Goal: Obtain resource: Obtain resource

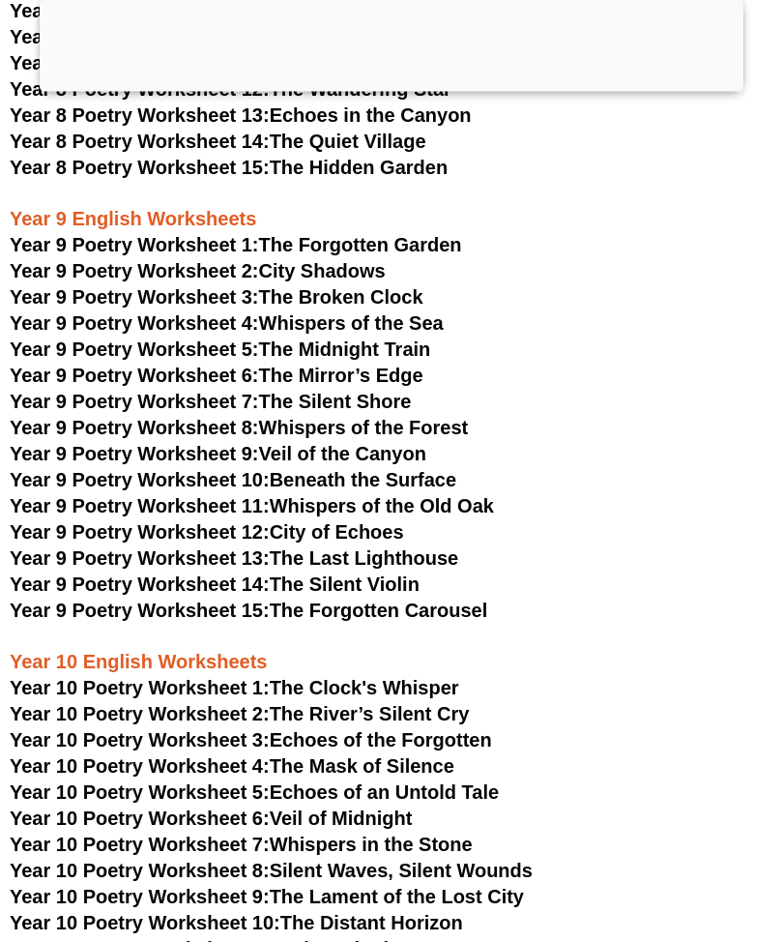
scroll to position [10371, 0]
click at [311, 547] on link "Year 9 Poetry Worksheet 13: The Last Lighthouse" at bounding box center [234, 557] width 449 height 21
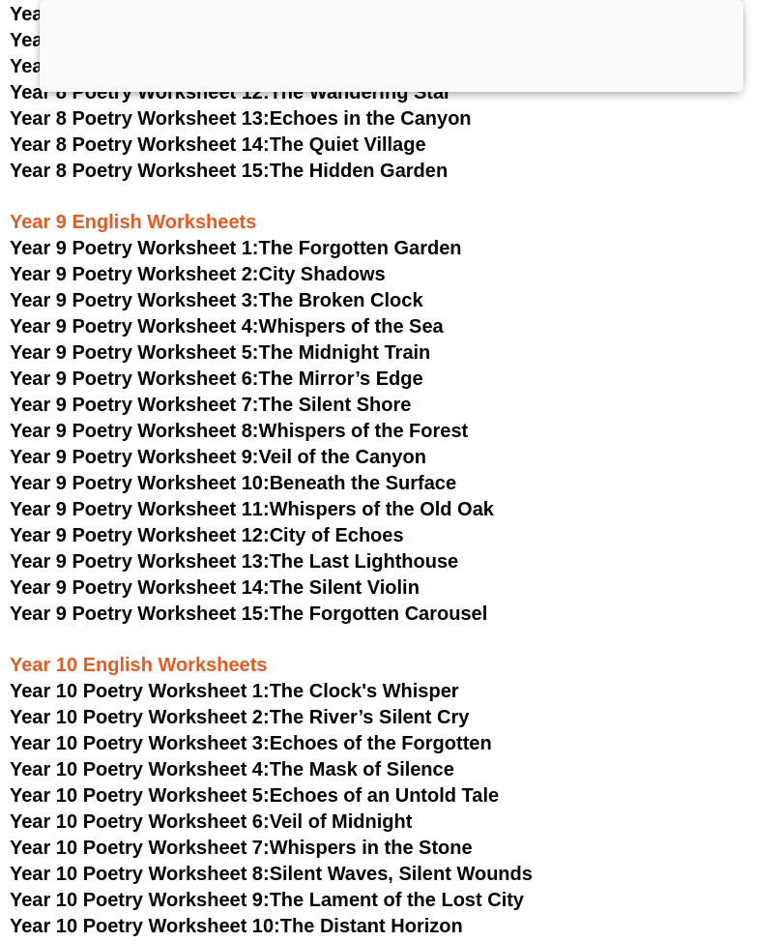
scroll to position [10367, 0]
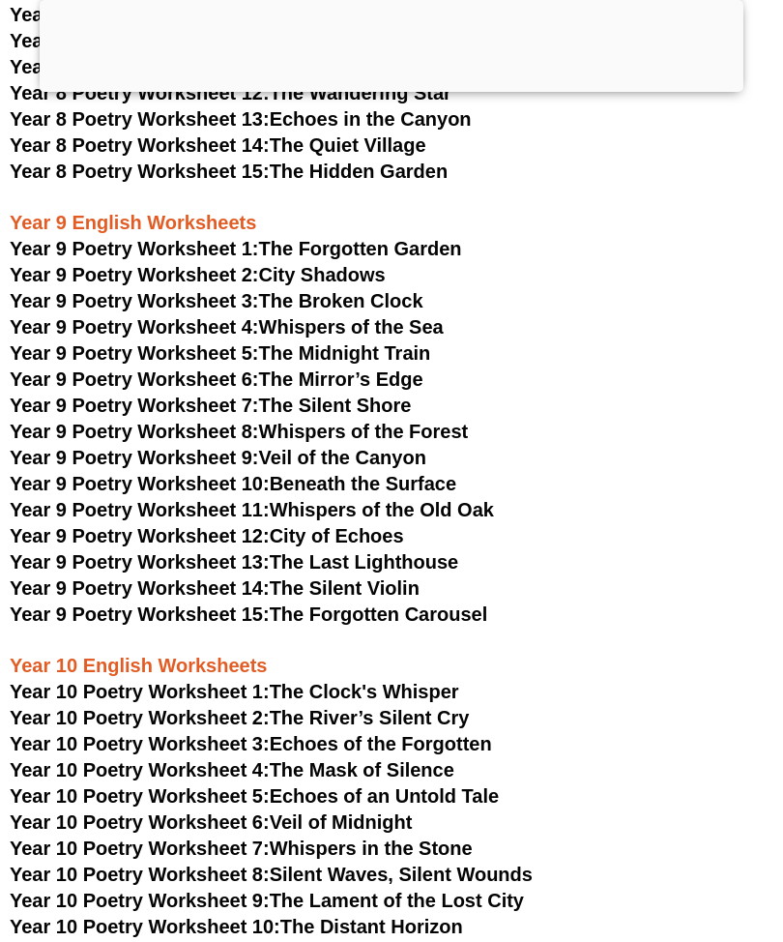
click at [163, 551] on span "Year 9 Poetry Worksheet 13:" at bounding box center [140, 561] width 260 height 21
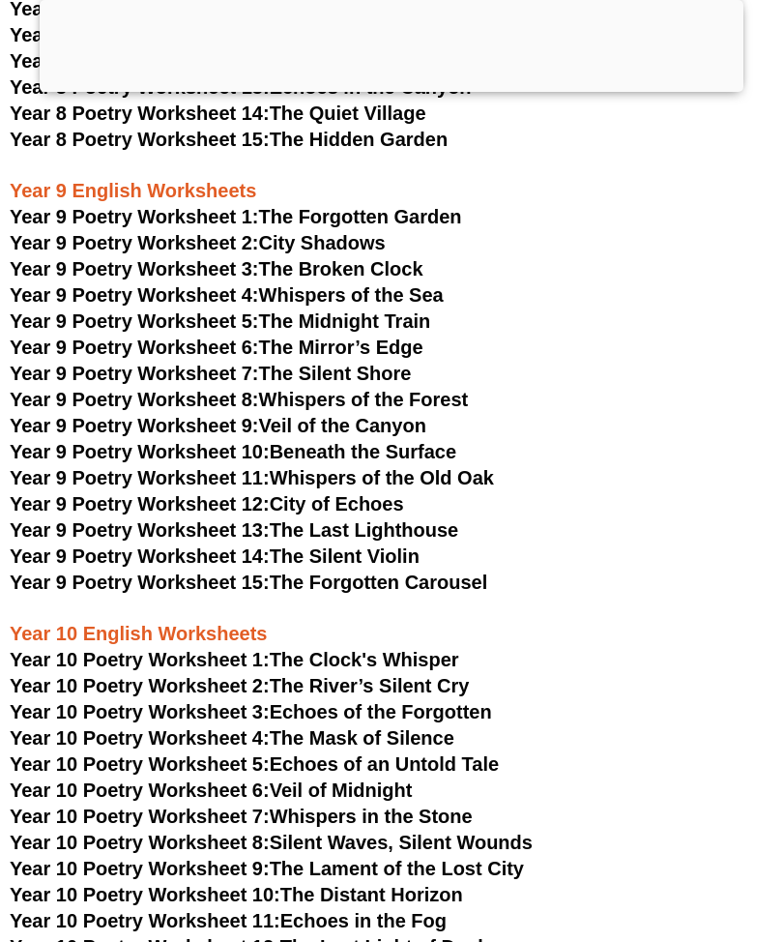
click at [378, 493] on link "Year 9 Poetry Worksheet 12: City of Echoes" at bounding box center [207, 503] width 395 height 21
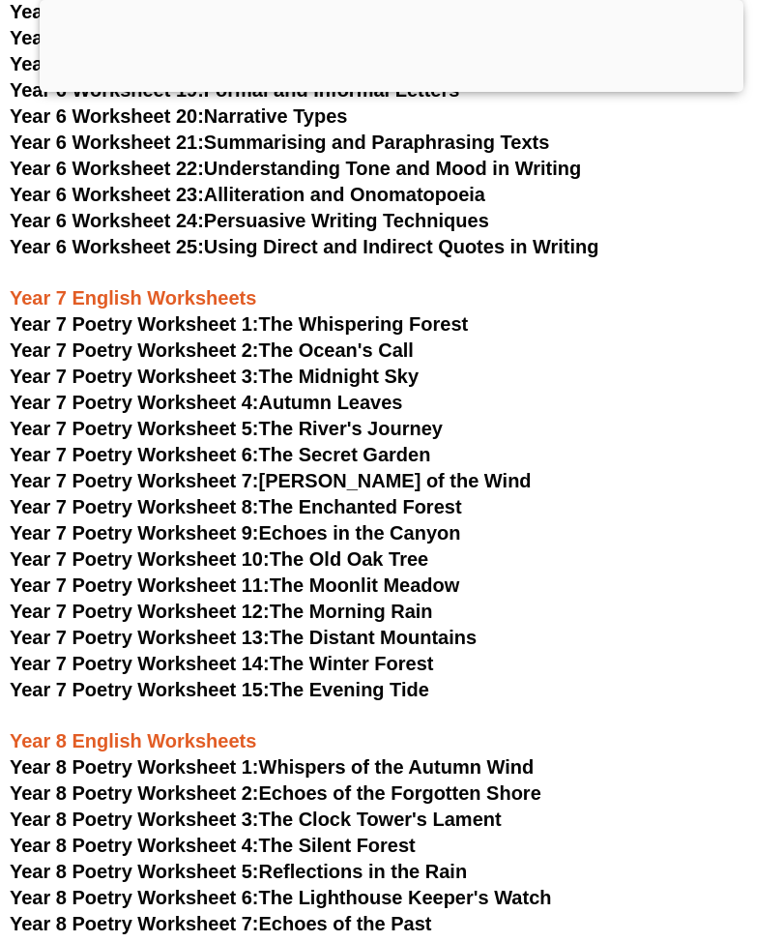
scroll to position [9404, 0]
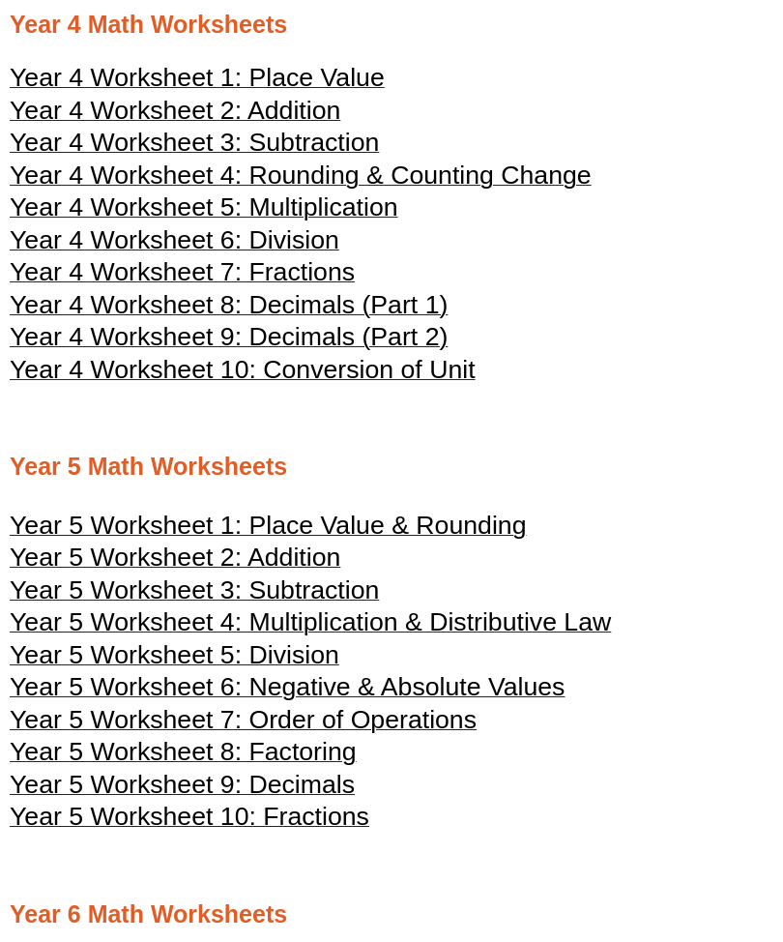
scroll to position [2095, 0]
click at [92, 539] on span "Year 5 Worksheet 1: Place Value & Rounding" at bounding box center [268, 526] width 516 height 29
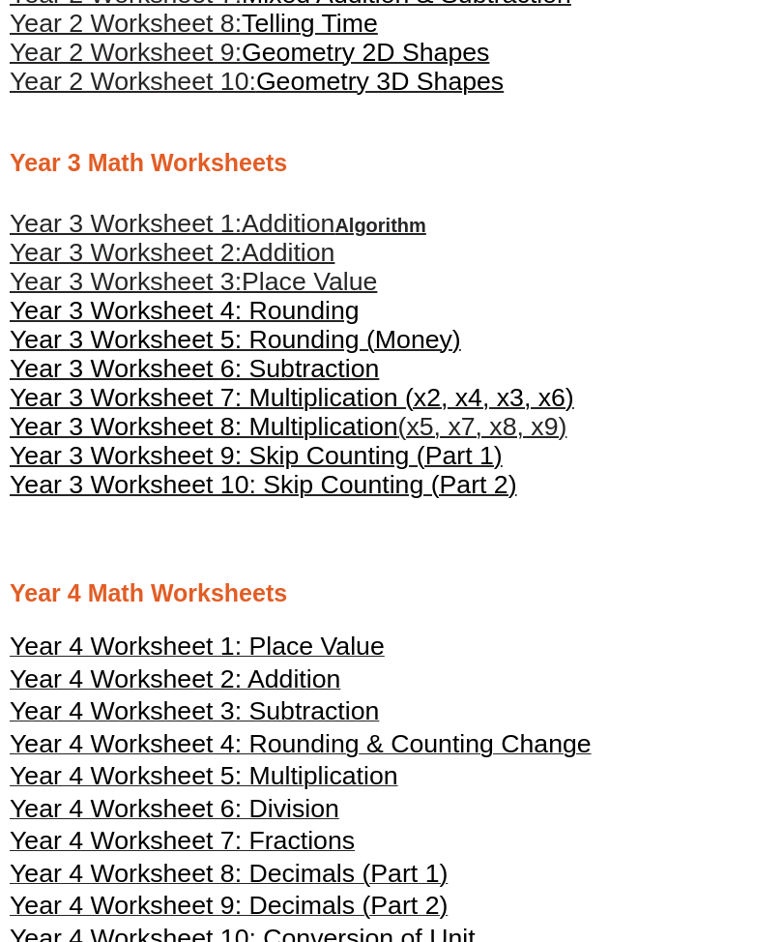
scroll to position [1520, 0]
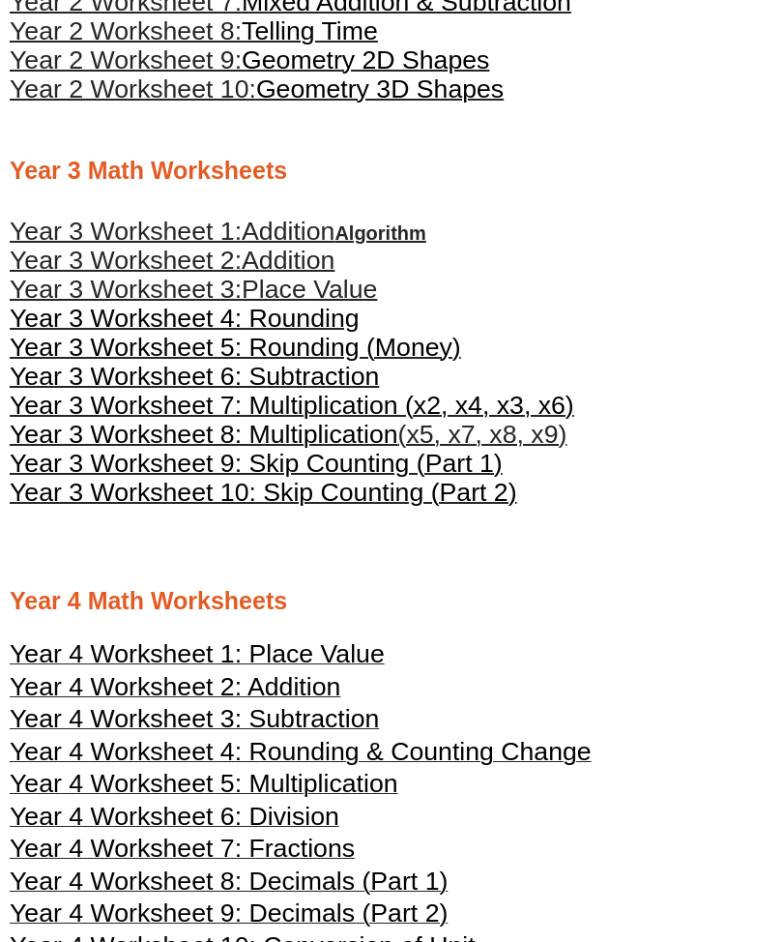
click at [121, 467] on span "Year 3 Worksheet 9: Skip Counting (Part 1)" at bounding box center [256, 463] width 493 height 29
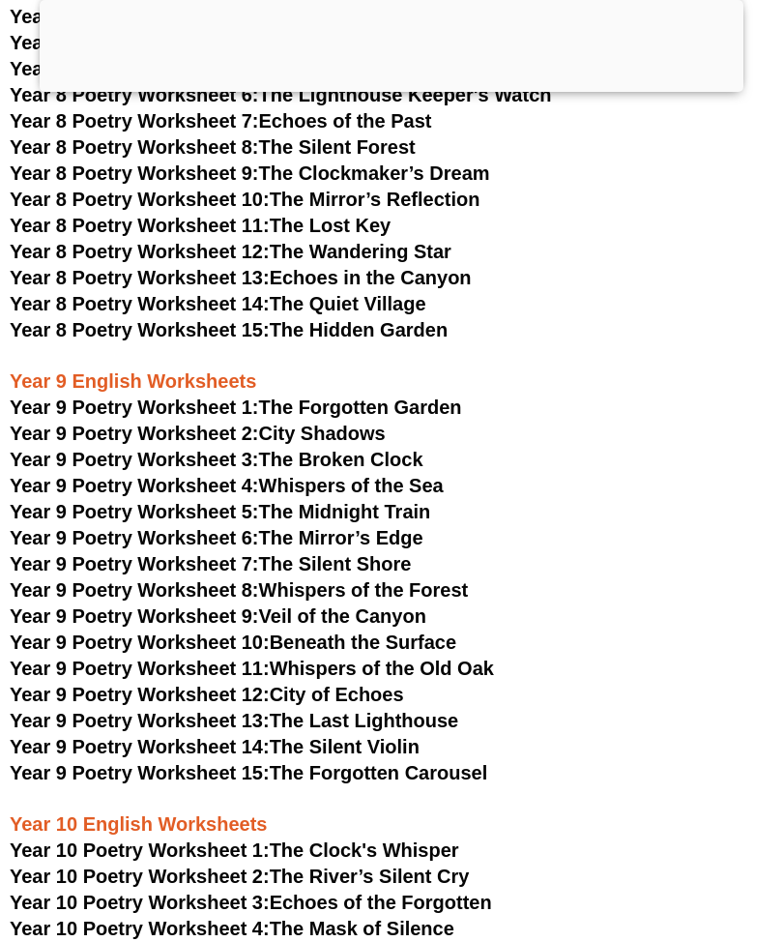
scroll to position [10608, 0]
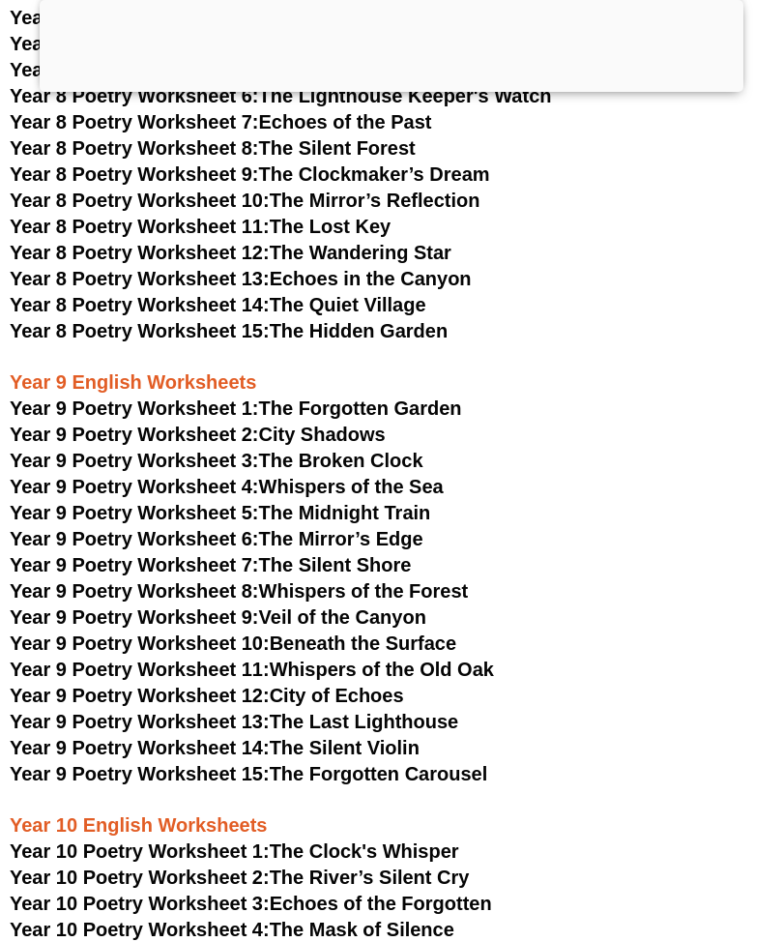
click at [182, 685] on span "Year 9 Poetry Worksheet 12:" at bounding box center [140, 695] width 260 height 21
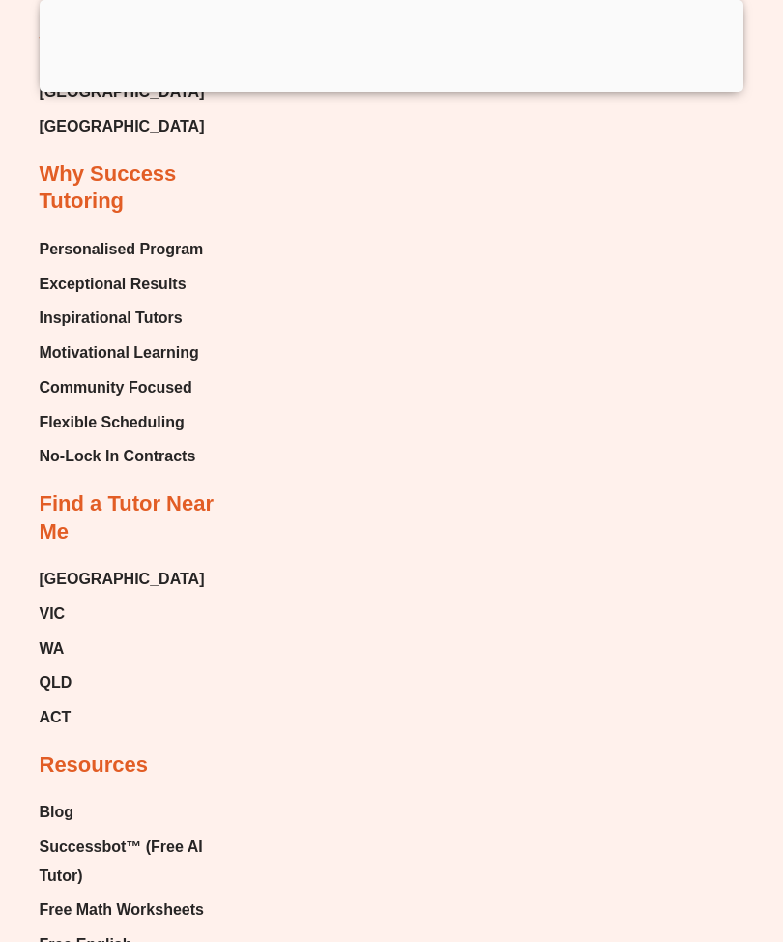
scroll to position [10640, 0]
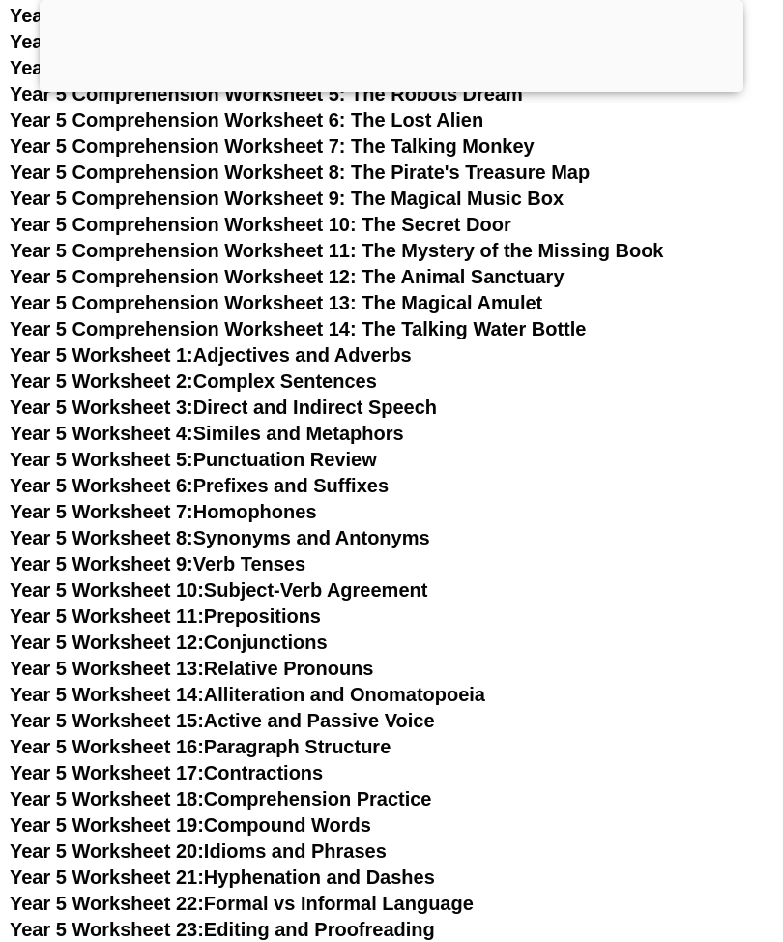
scroll to position [7873, 0]
click at [116, 429] on span "Year 5 Worksheet 4:" at bounding box center [102, 434] width 184 height 21
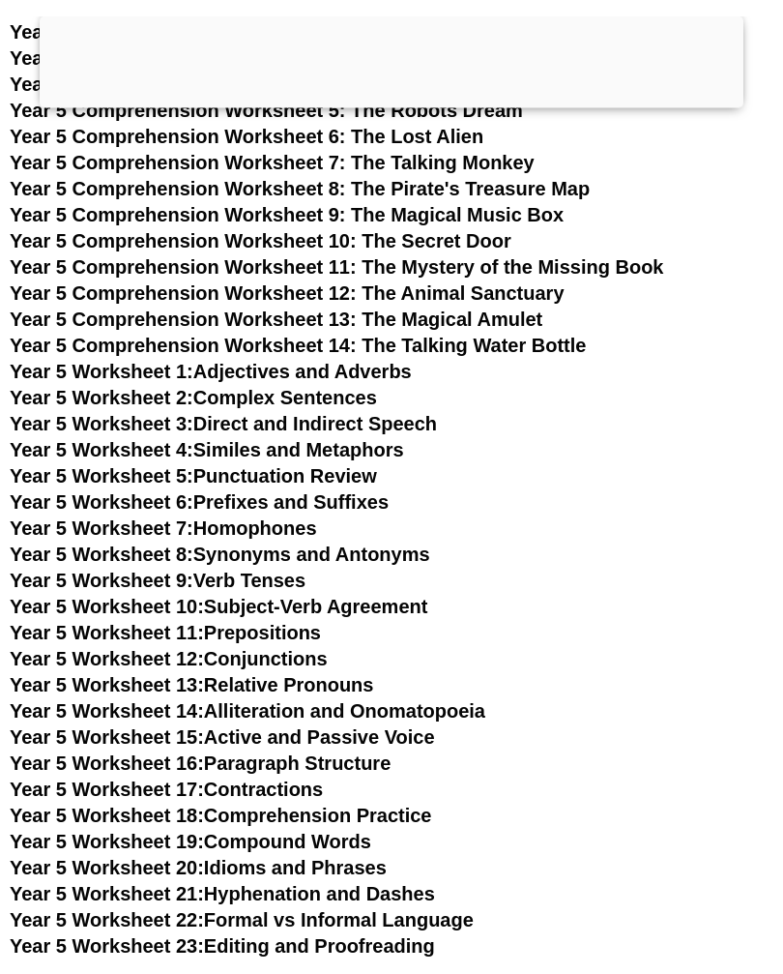
scroll to position [7874, 0]
